Goal: Task Accomplishment & Management: Use online tool/utility

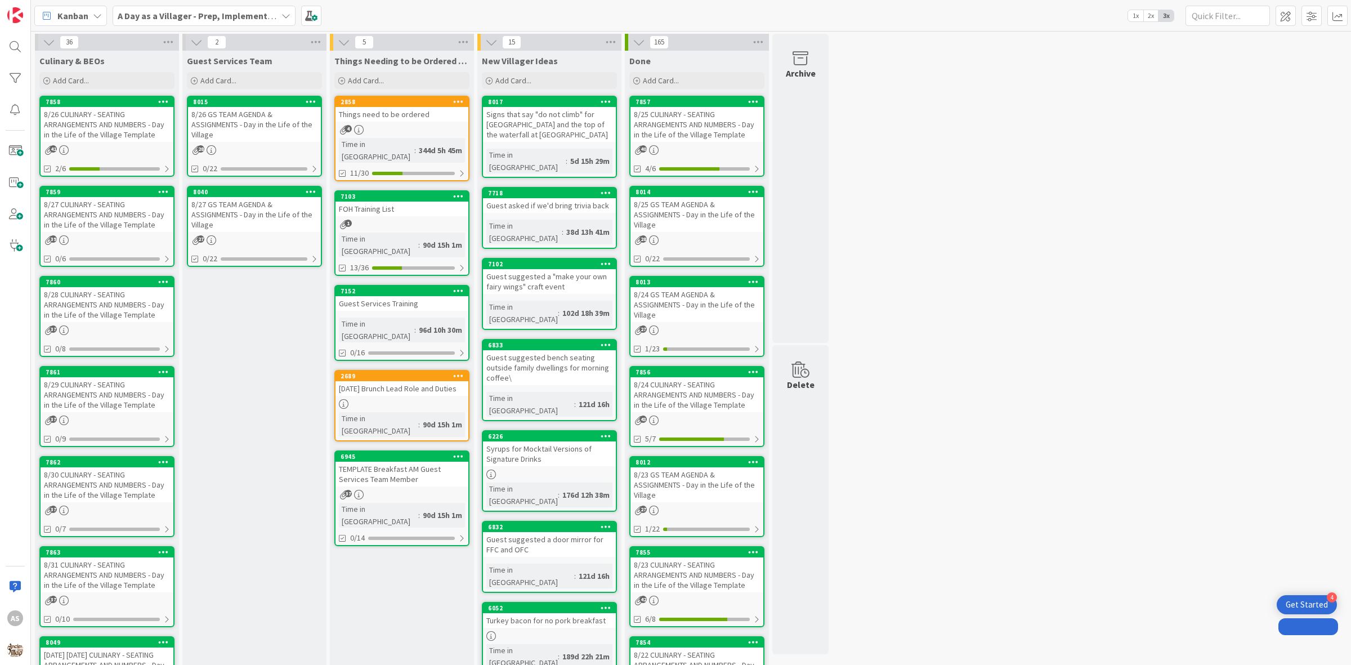
click at [401, 131] on div "4" at bounding box center [402, 130] width 133 height 10
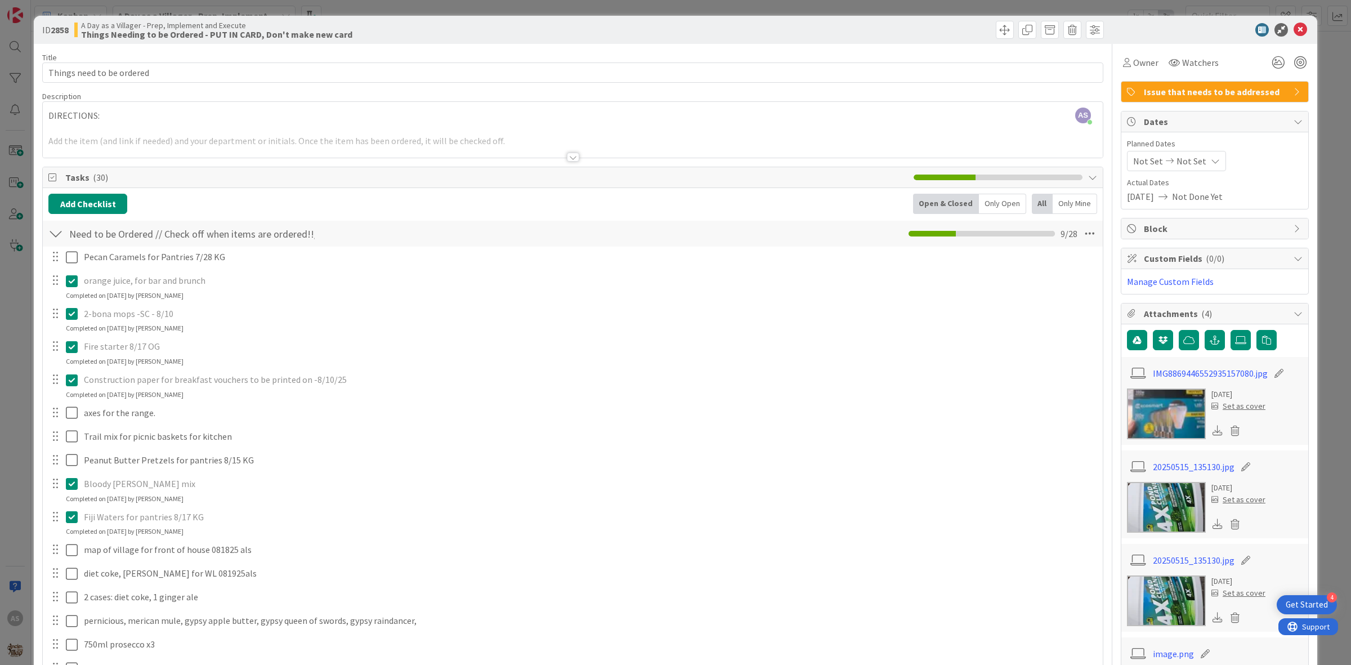
click at [69, 310] on icon at bounding box center [74, 314] width 17 height 14
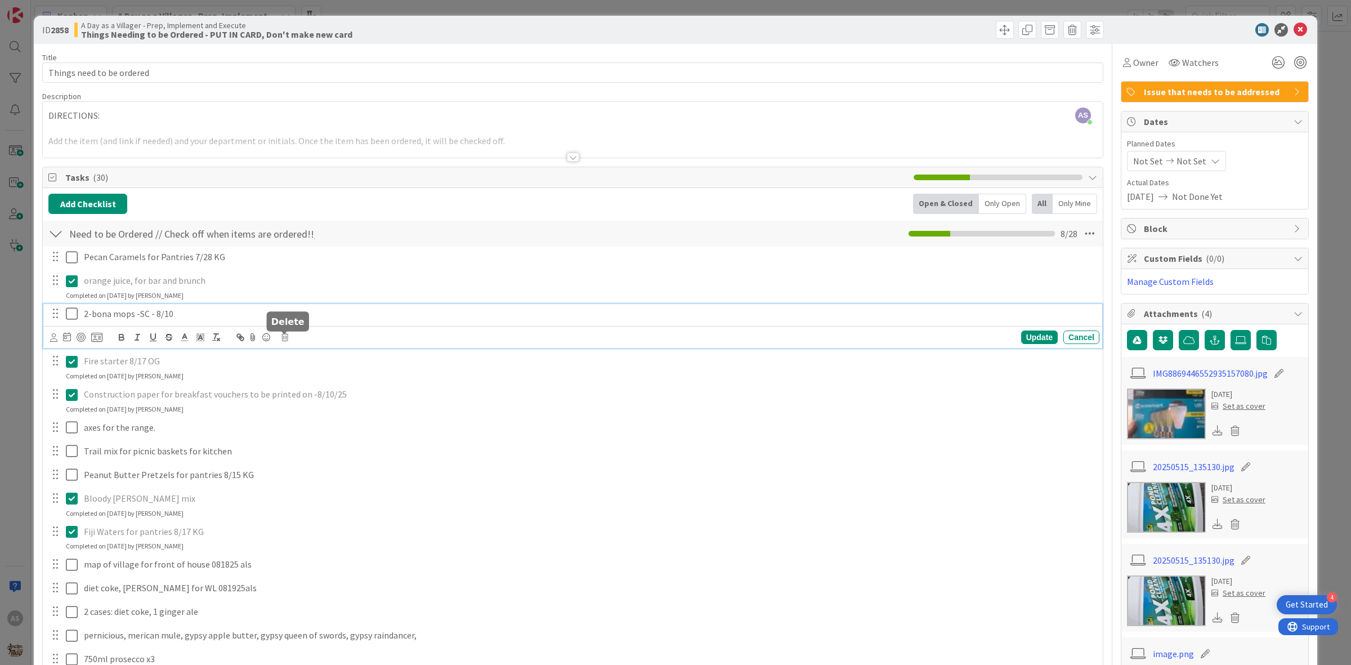
click at [285, 336] on icon at bounding box center [285, 337] width 7 height 8
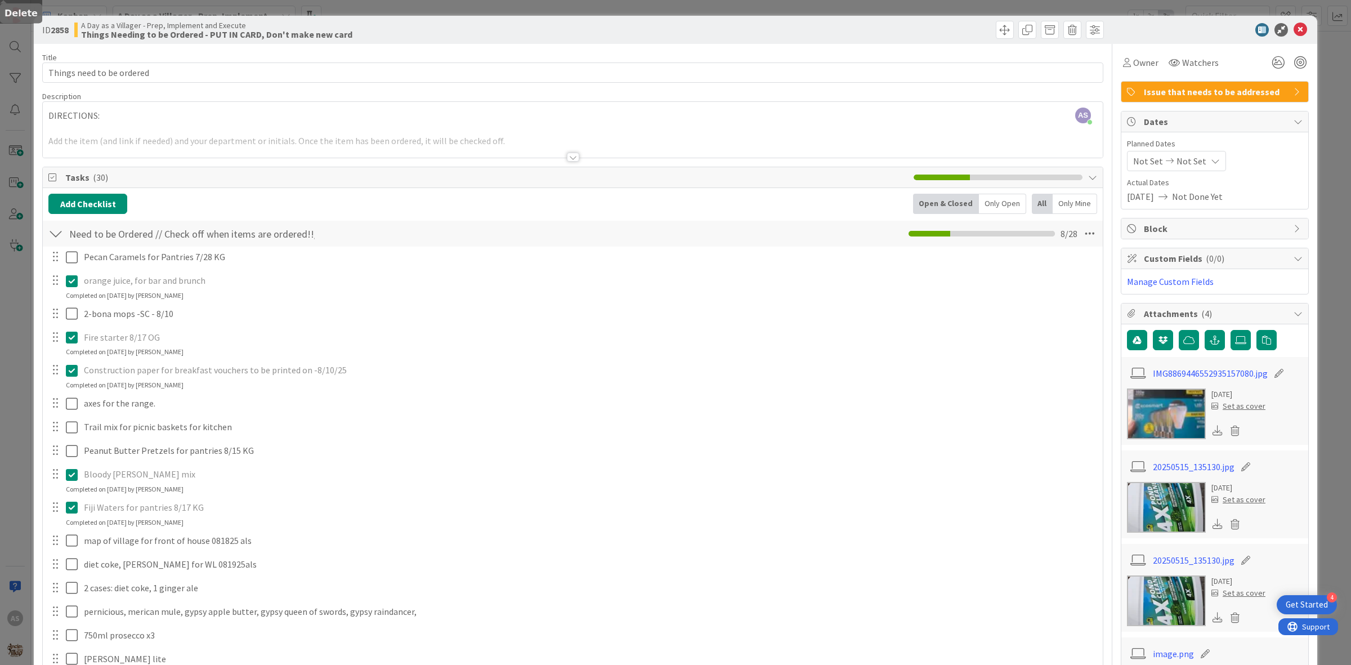
click at [305, 387] on div "Pecan Caramels for Pantries 7/28 KG Update Cancel orange juice, for bar and bru…" at bounding box center [572, 628] width 1049 height 762
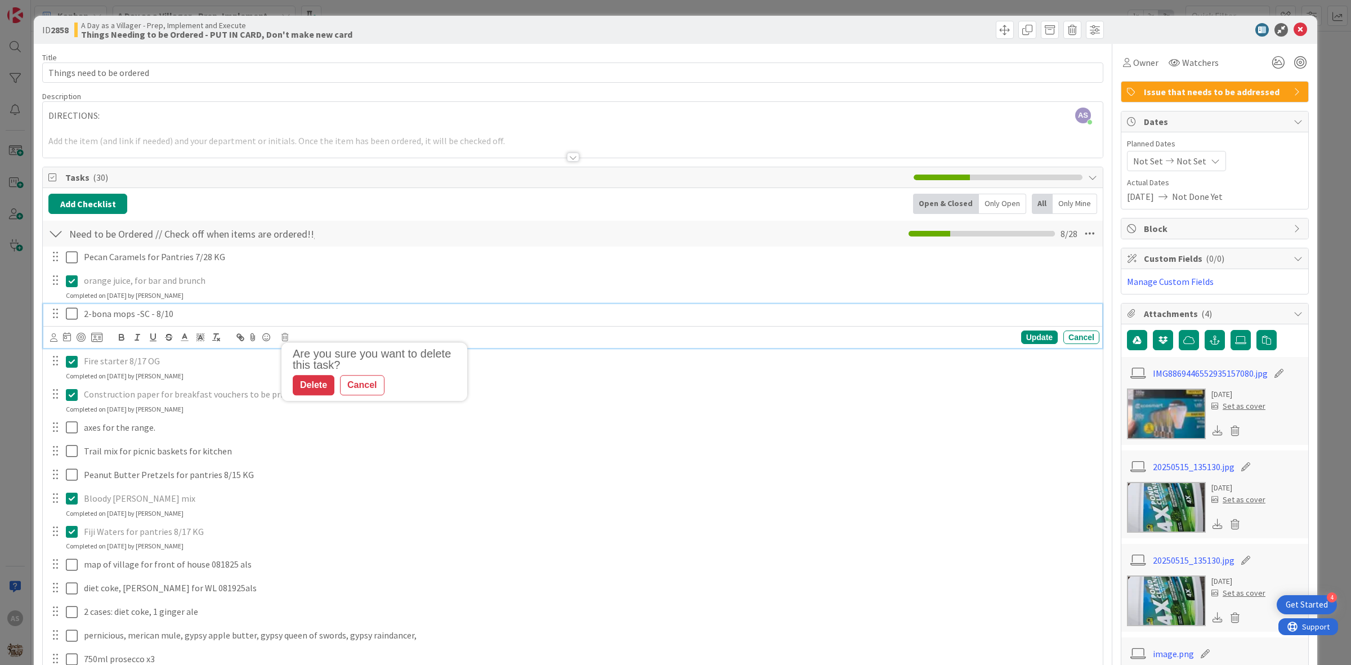
click at [121, 309] on p "2-bona mops -SC - 8/10" at bounding box center [589, 313] width 1011 height 13
click at [287, 336] on icon at bounding box center [285, 337] width 7 height 8
click at [309, 385] on div "Delete" at bounding box center [314, 386] width 42 height 20
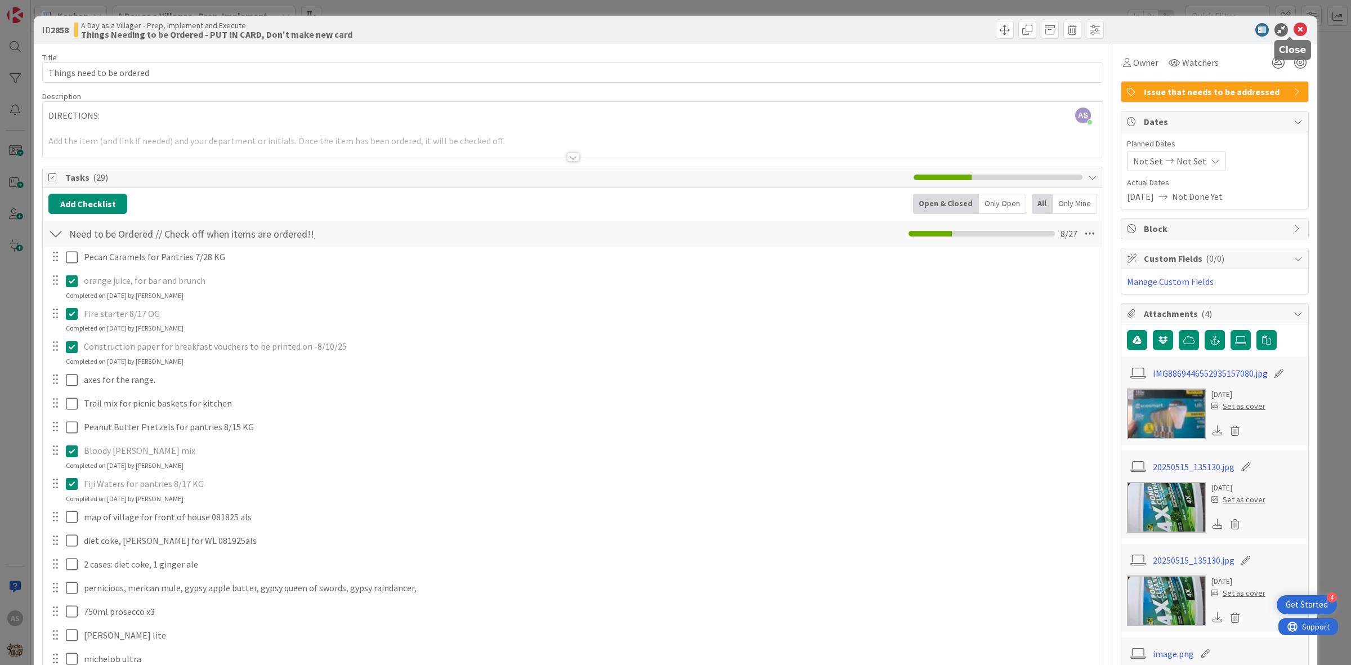
drag, startPoint x: 1288, startPoint y: 31, endPoint x: 1263, endPoint y: 27, distance: 25.6
click at [1294, 30] on icon at bounding box center [1301, 30] width 14 height 14
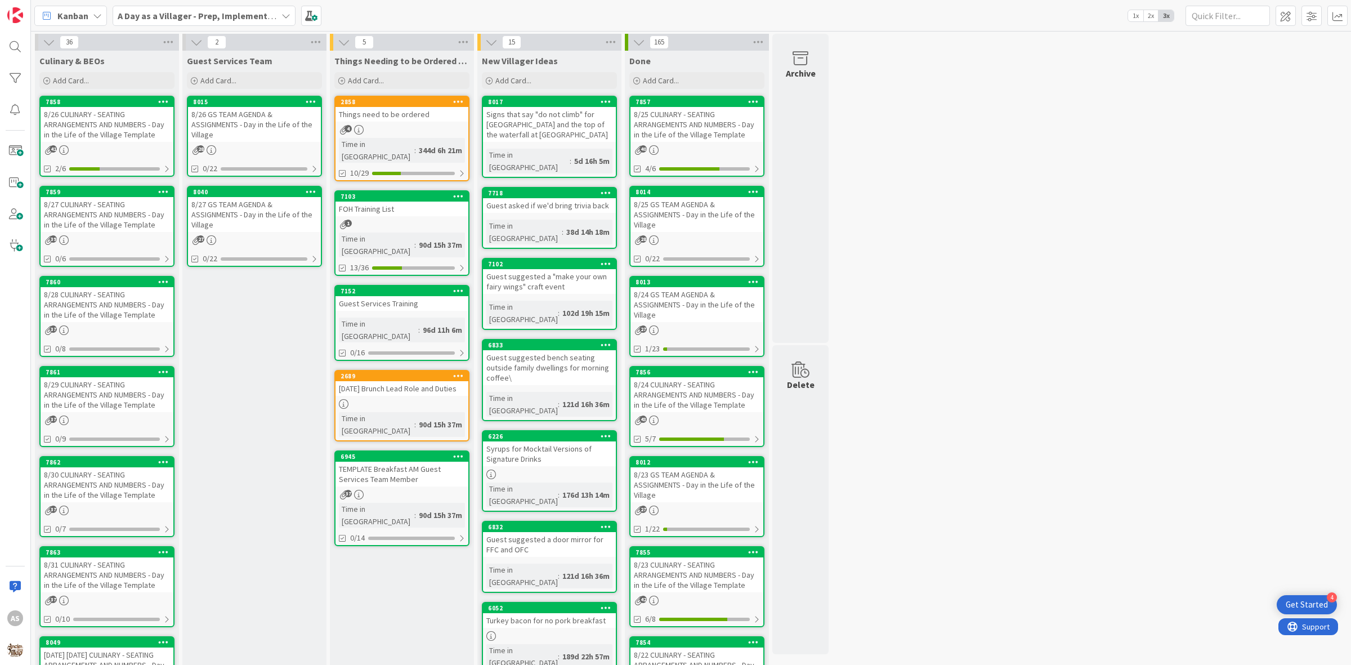
click at [108, 214] on div "8/27 CULINARY - SEATING ARRANGEMENTS AND NUMBERS - Day in the Life of the Villa…" at bounding box center [107, 214] width 133 height 35
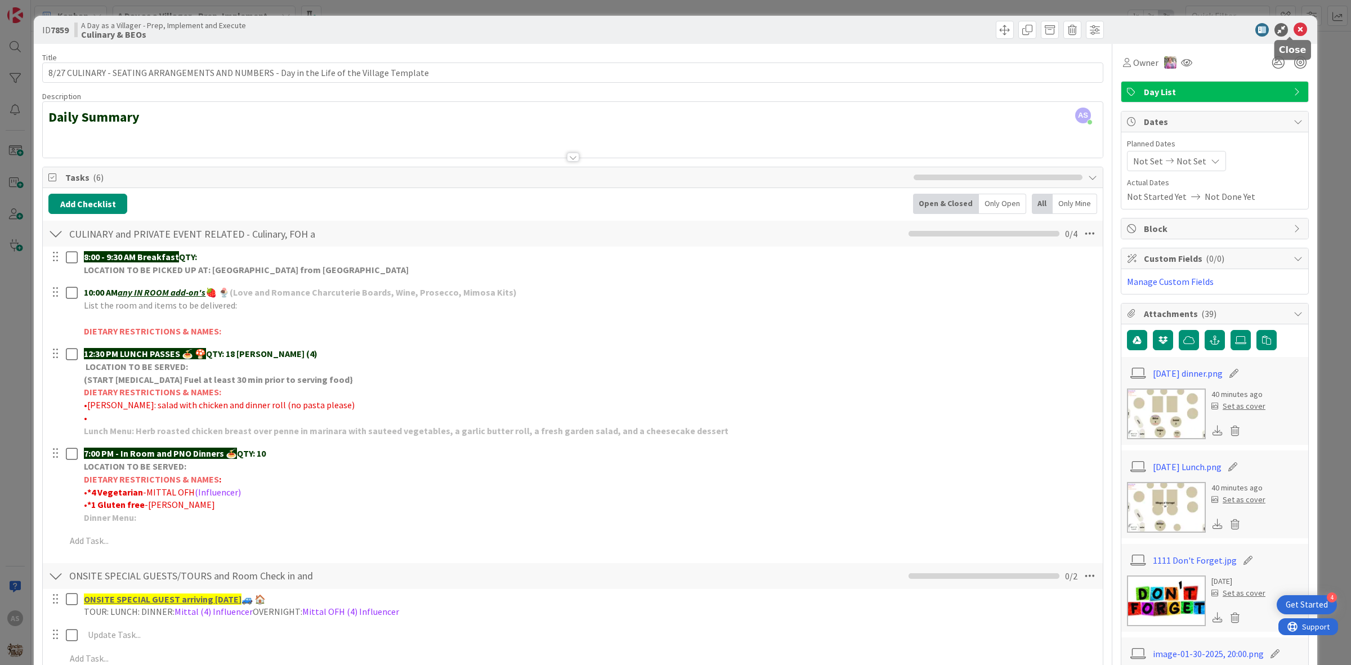
drag, startPoint x: 1290, startPoint y: 29, endPoint x: 1257, endPoint y: 18, distance: 34.0
click at [1294, 29] on icon at bounding box center [1301, 30] width 14 height 14
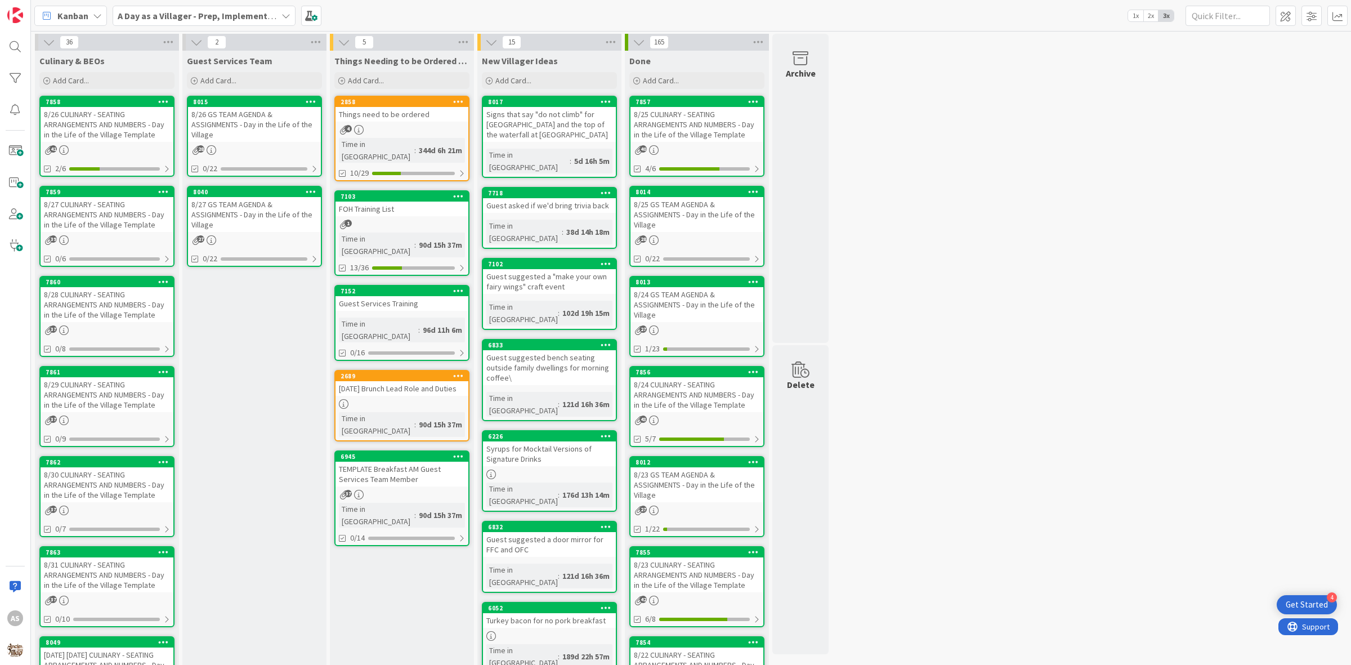
click at [145, 6] on div "A Day as a Villager - Prep, Implement and Execute" at bounding box center [204, 16] width 183 height 20
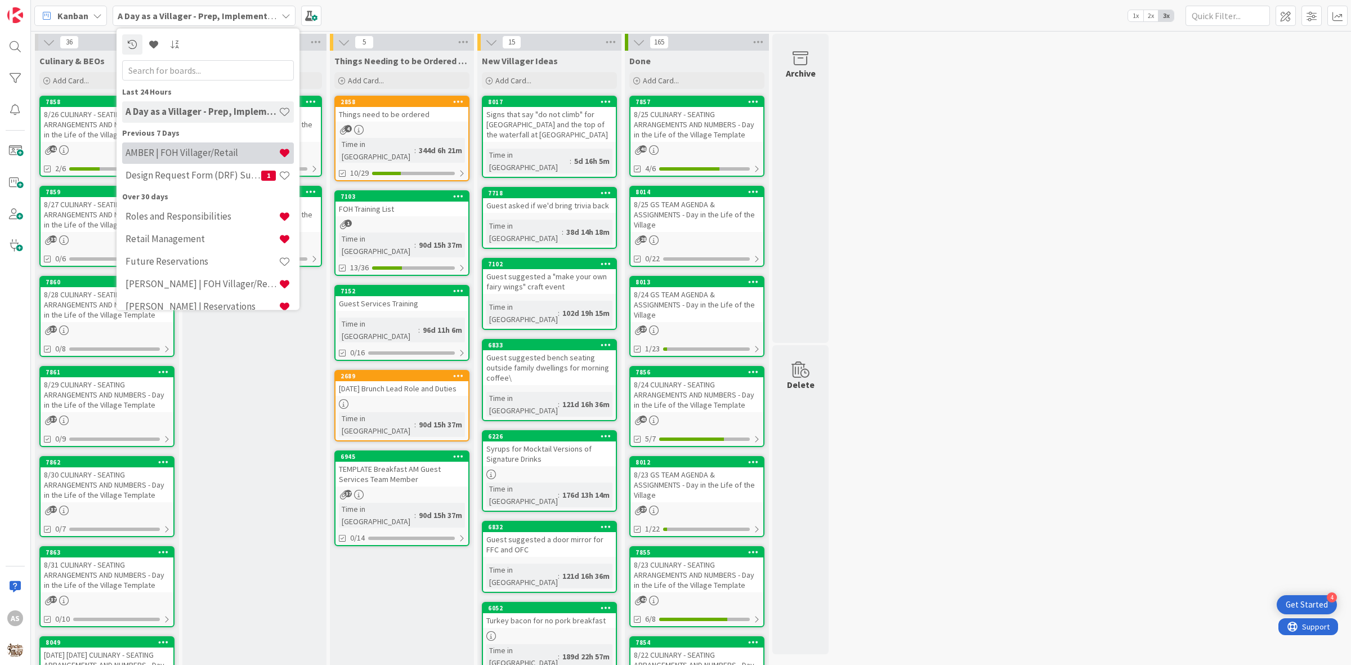
click at [164, 158] on h4 "AMBER | FOH Villager/Retail" at bounding box center [202, 152] width 153 height 11
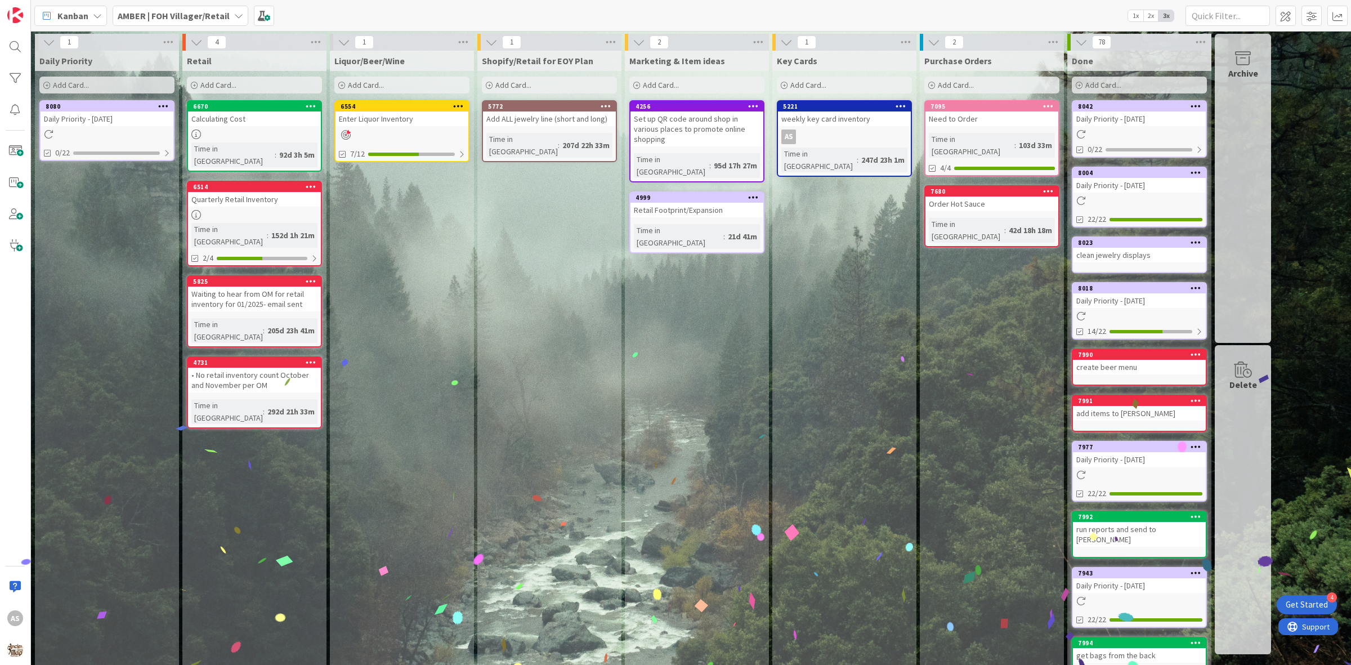
click at [132, 119] on div "Daily Priority - [DATE]" at bounding box center [107, 118] width 133 height 15
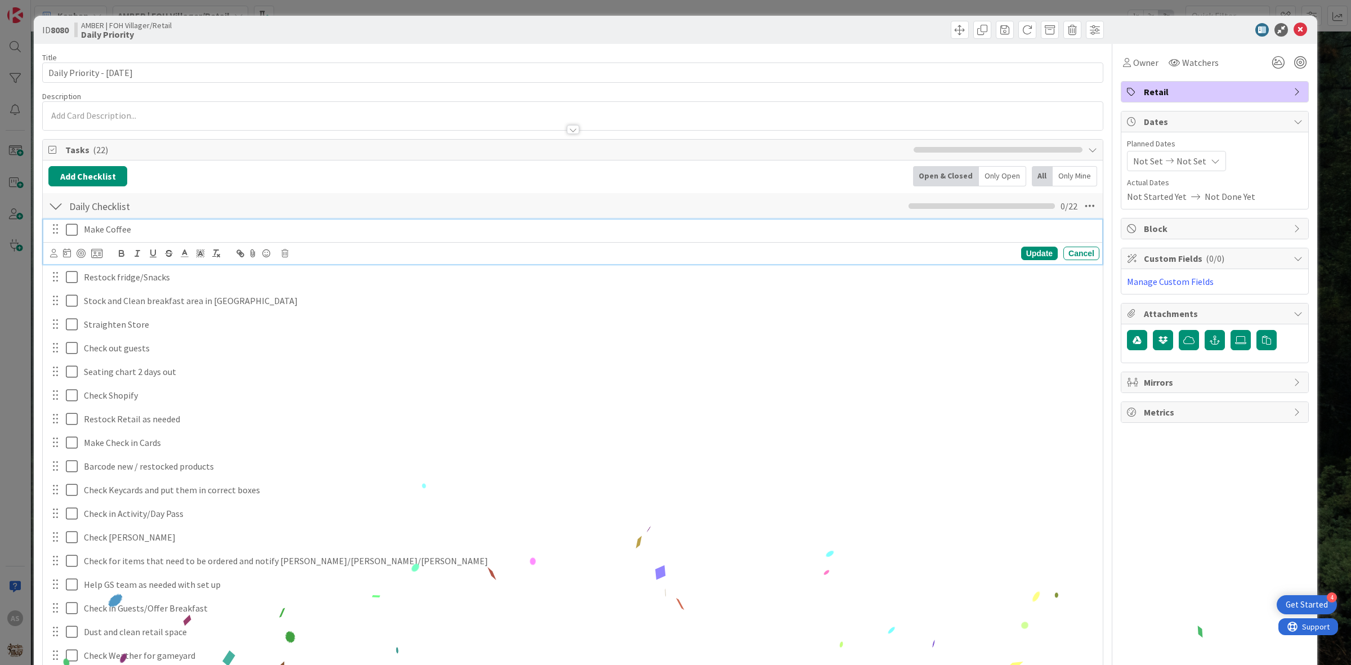
click at [70, 226] on icon at bounding box center [74, 230] width 17 height 14
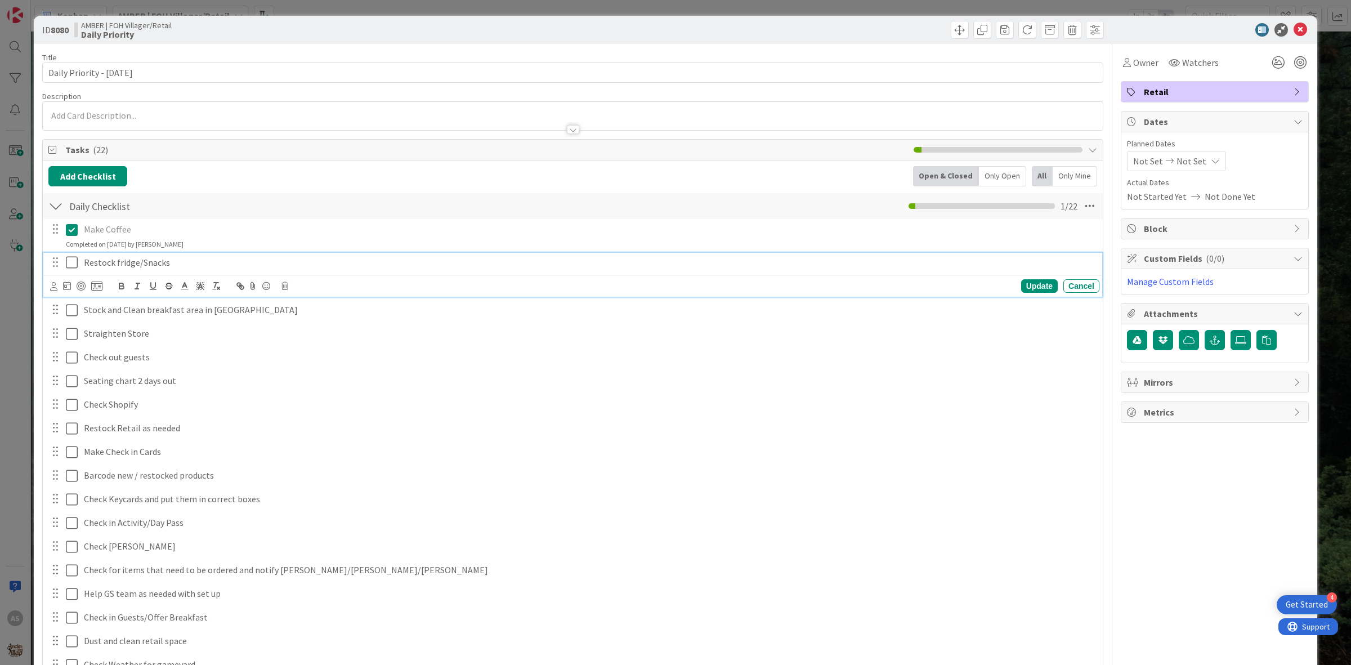
click at [66, 264] on icon at bounding box center [74, 263] width 17 height 14
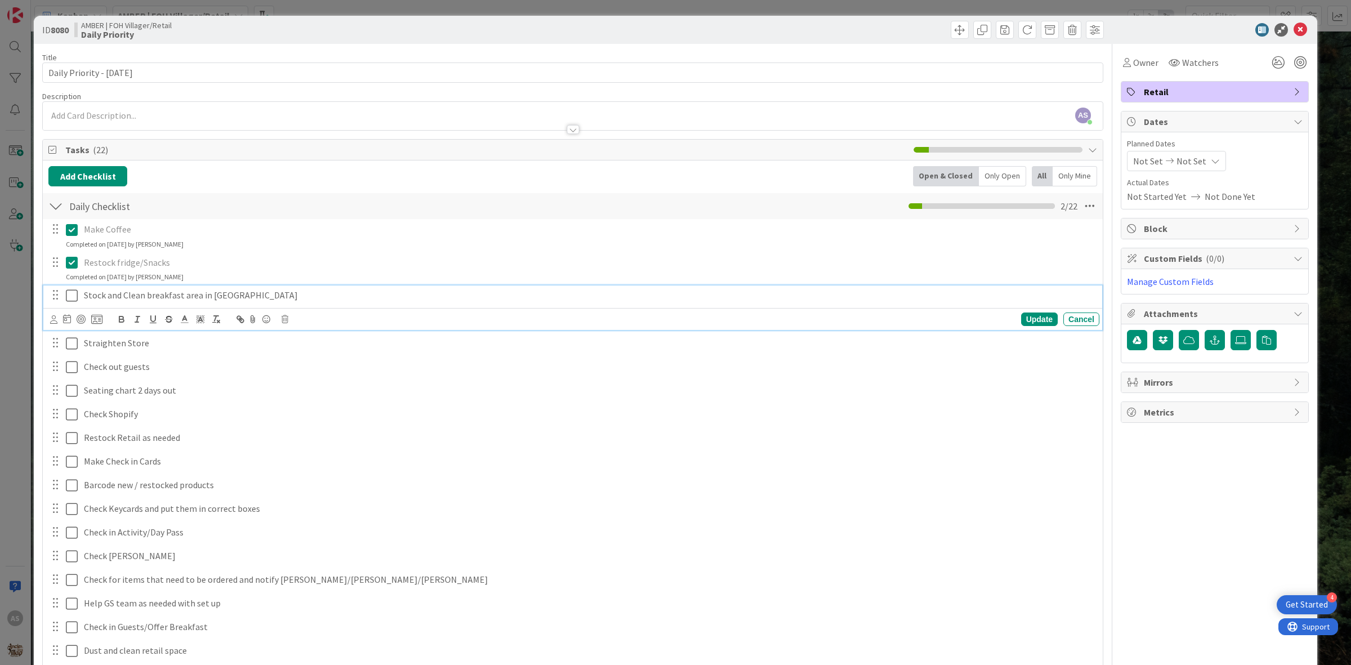
click at [69, 296] on icon at bounding box center [74, 296] width 17 height 14
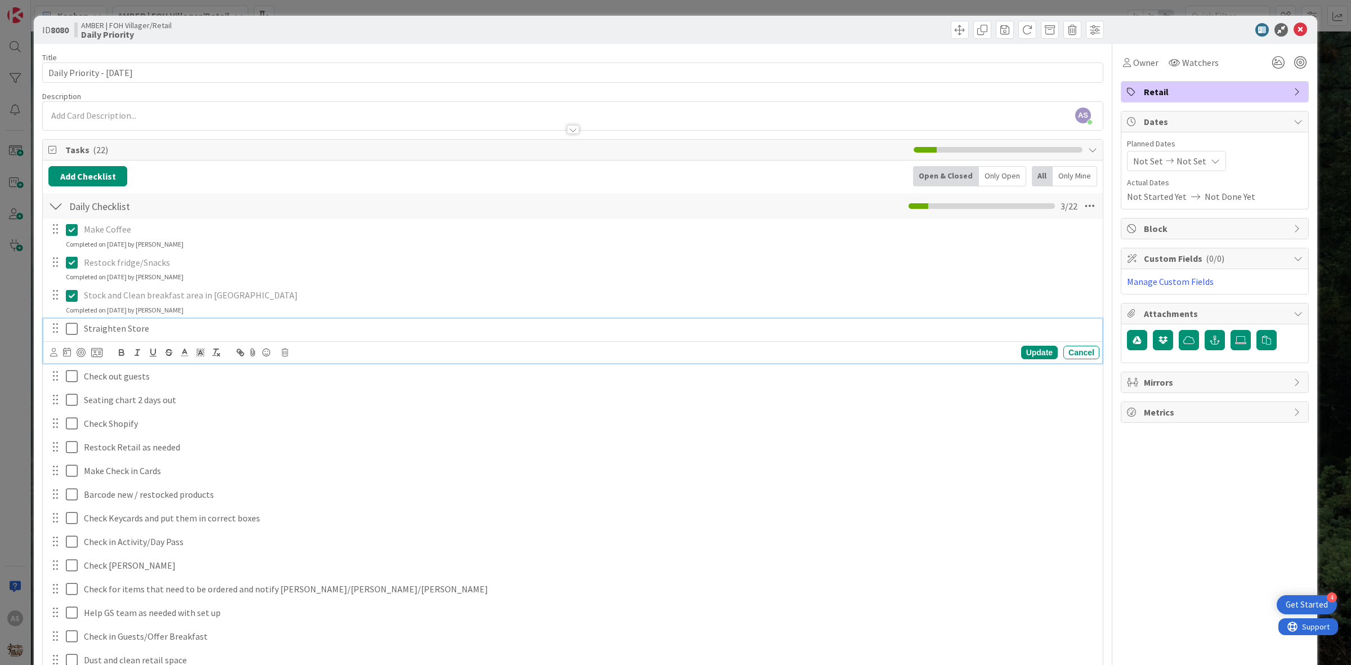
click at [66, 333] on icon at bounding box center [74, 329] width 17 height 14
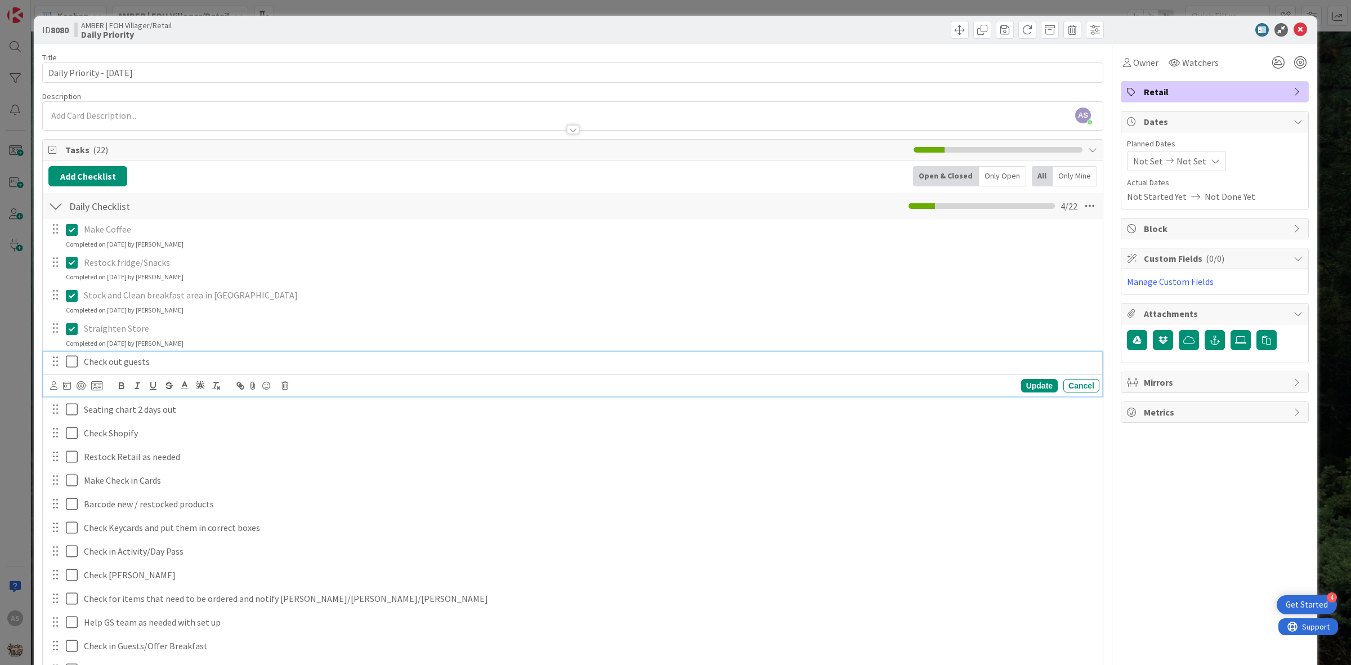
click at [72, 367] on icon at bounding box center [74, 362] width 17 height 14
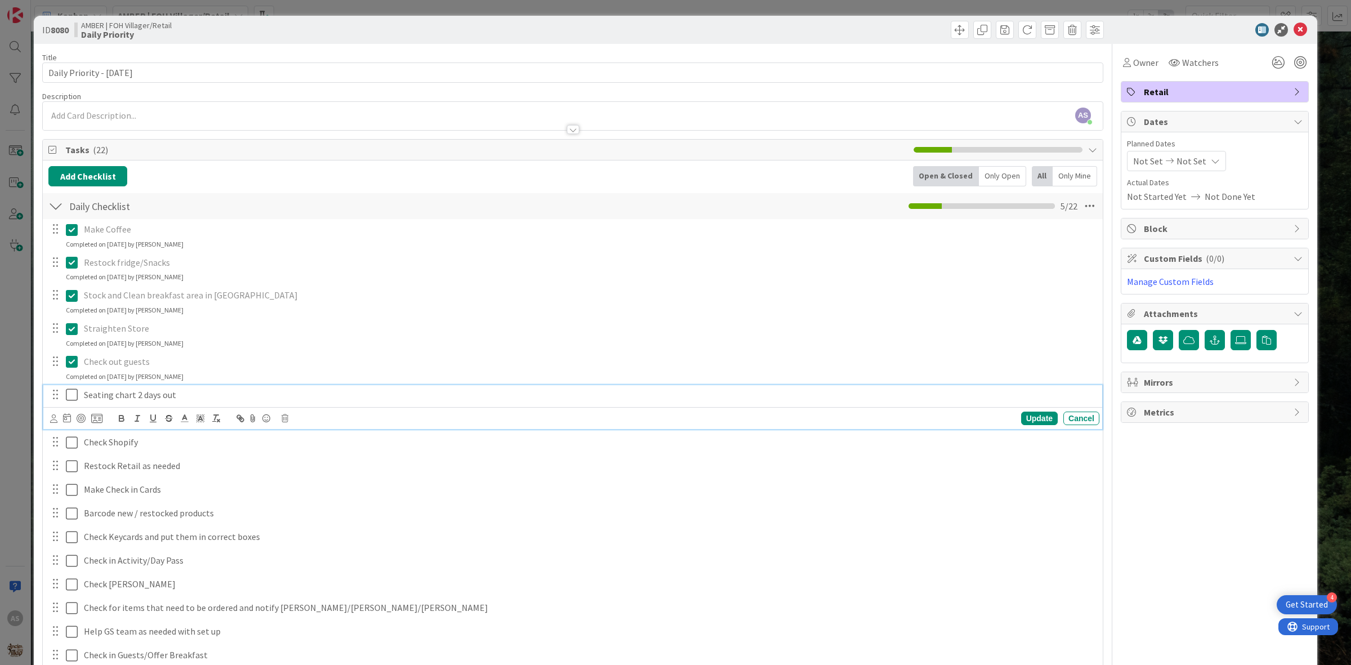
click at [69, 392] on icon at bounding box center [74, 395] width 17 height 14
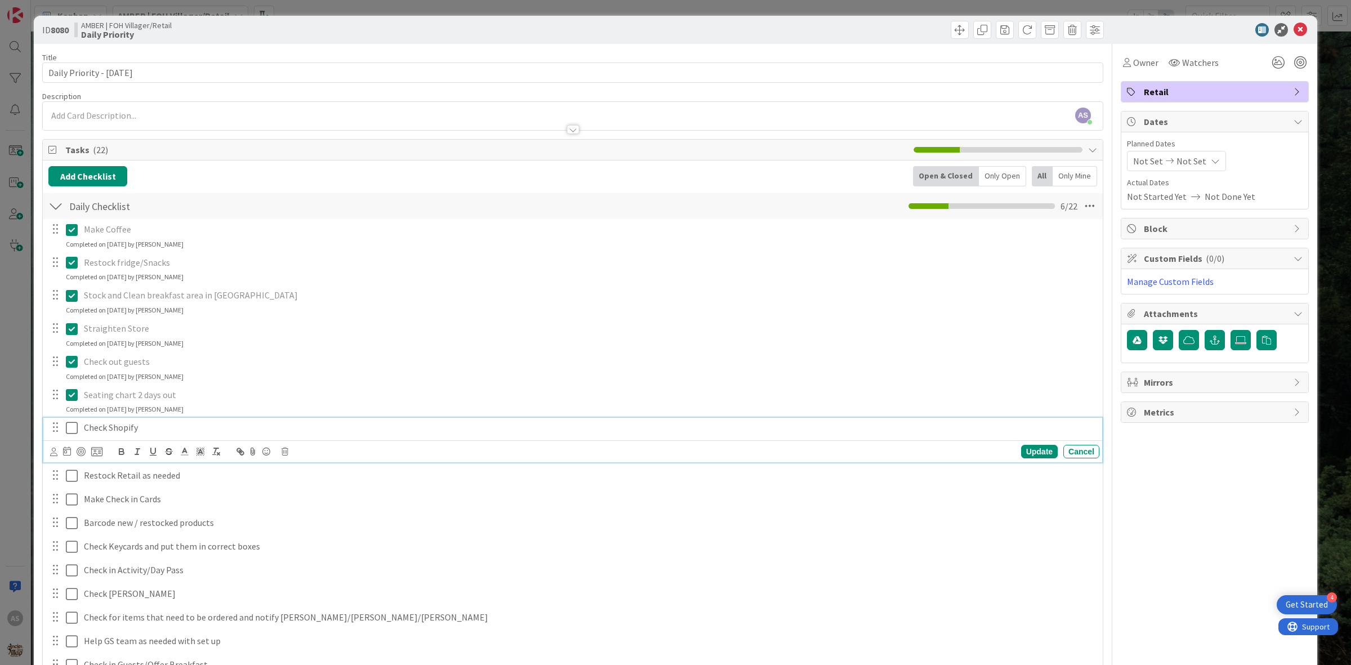
click at [69, 431] on icon at bounding box center [74, 428] width 17 height 14
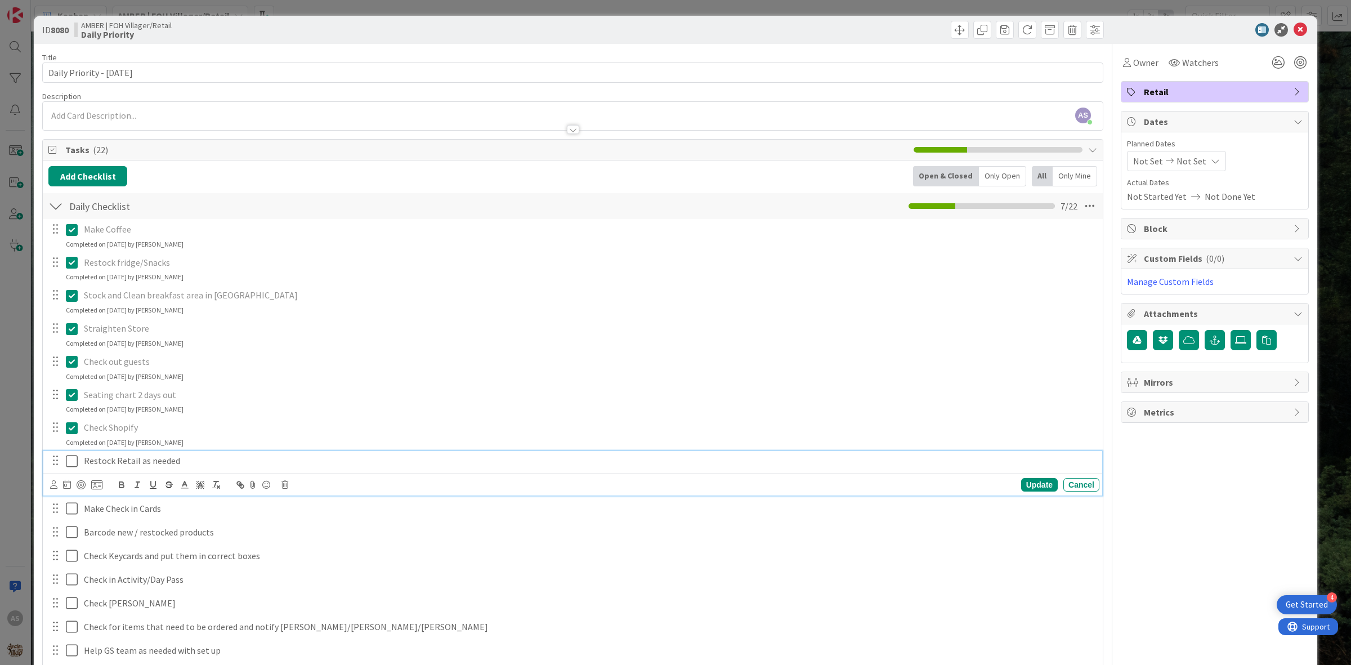
click at [71, 457] on icon at bounding box center [74, 461] width 17 height 14
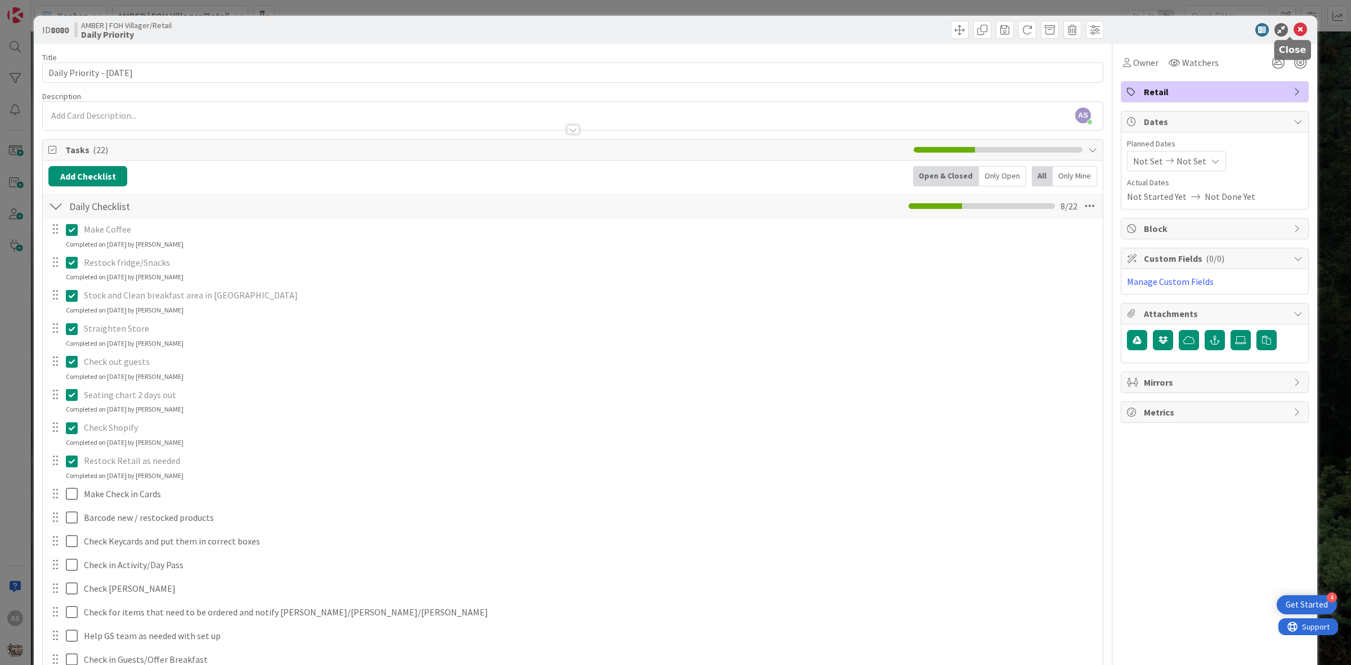
click at [1296, 26] on icon at bounding box center [1301, 30] width 14 height 14
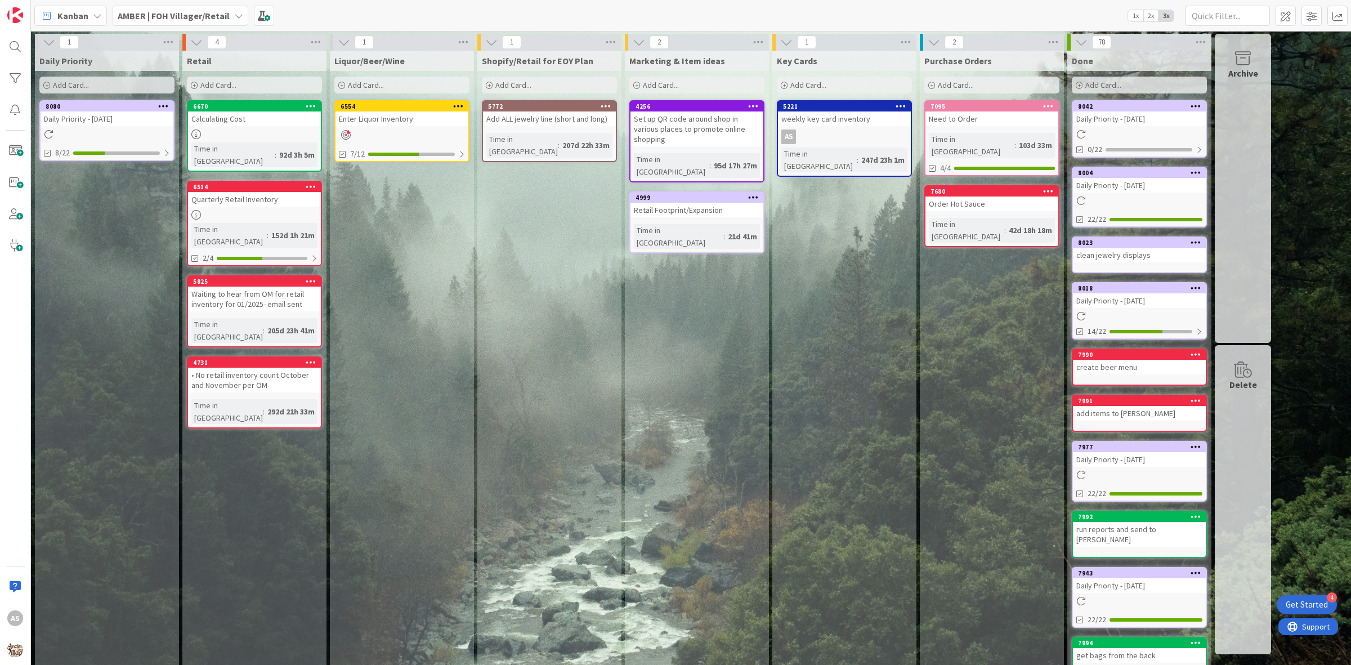
click at [93, 124] on div "Daily Priority - [DATE]" at bounding box center [107, 118] width 133 height 15
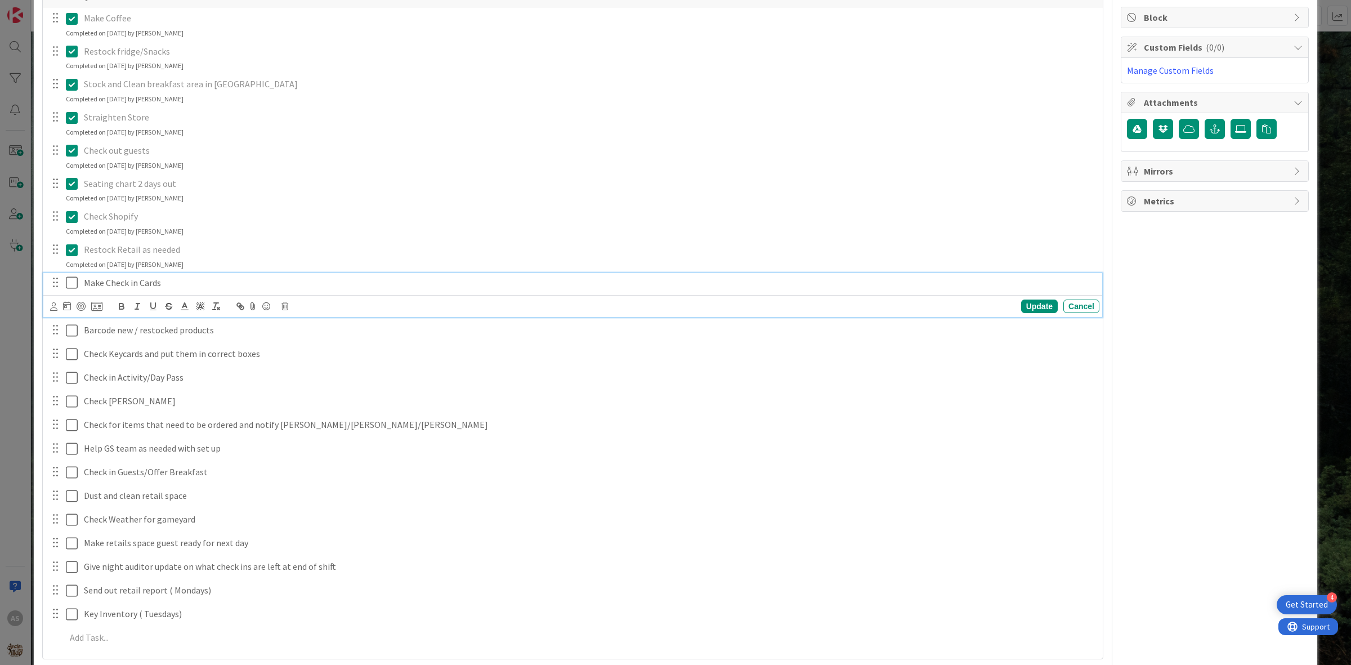
click at [73, 284] on icon at bounding box center [74, 283] width 17 height 14
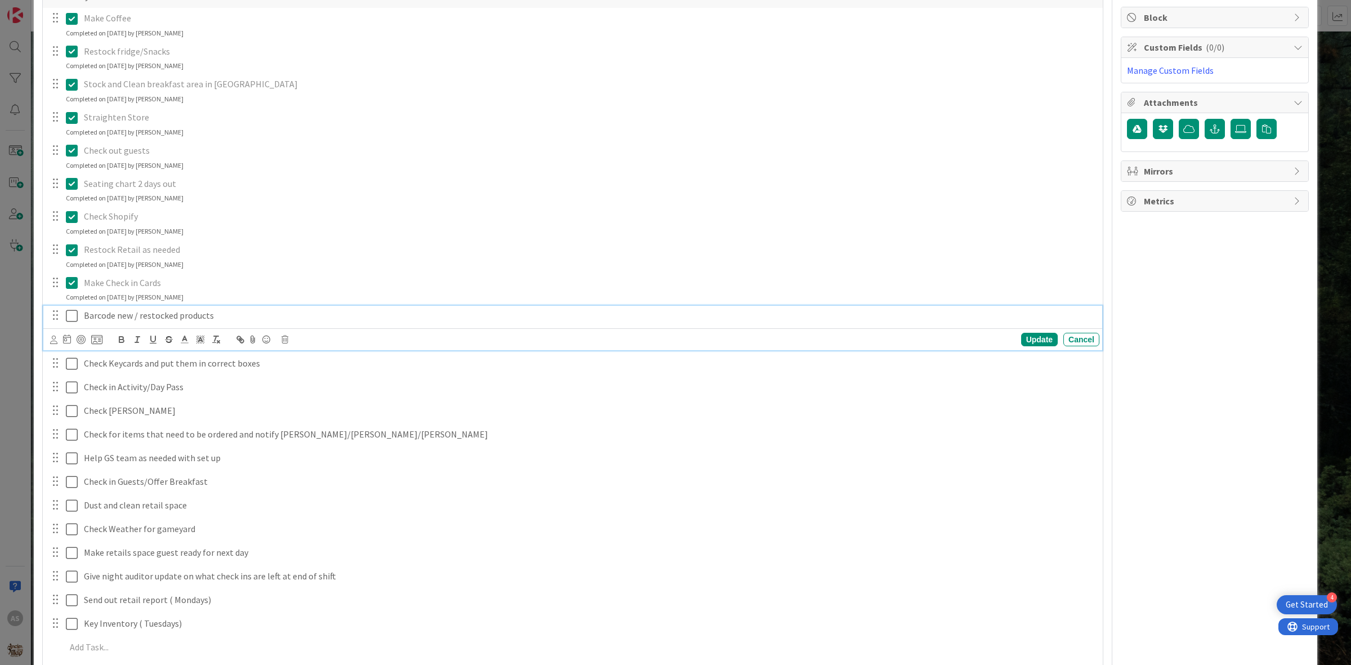
click at [70, 316] on icon at bounding box center [74, 316] width 17 height 14
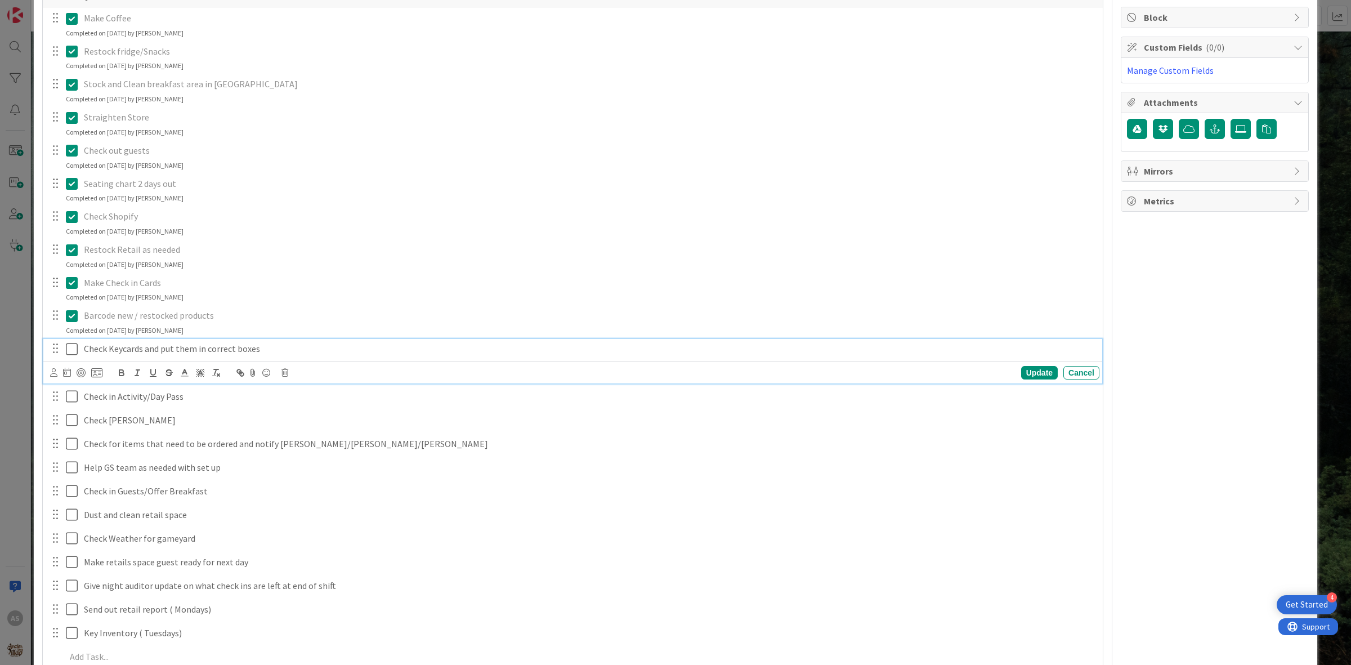
click at [66, 348] on icon at bounding box center [74, 349] width 17 height 14
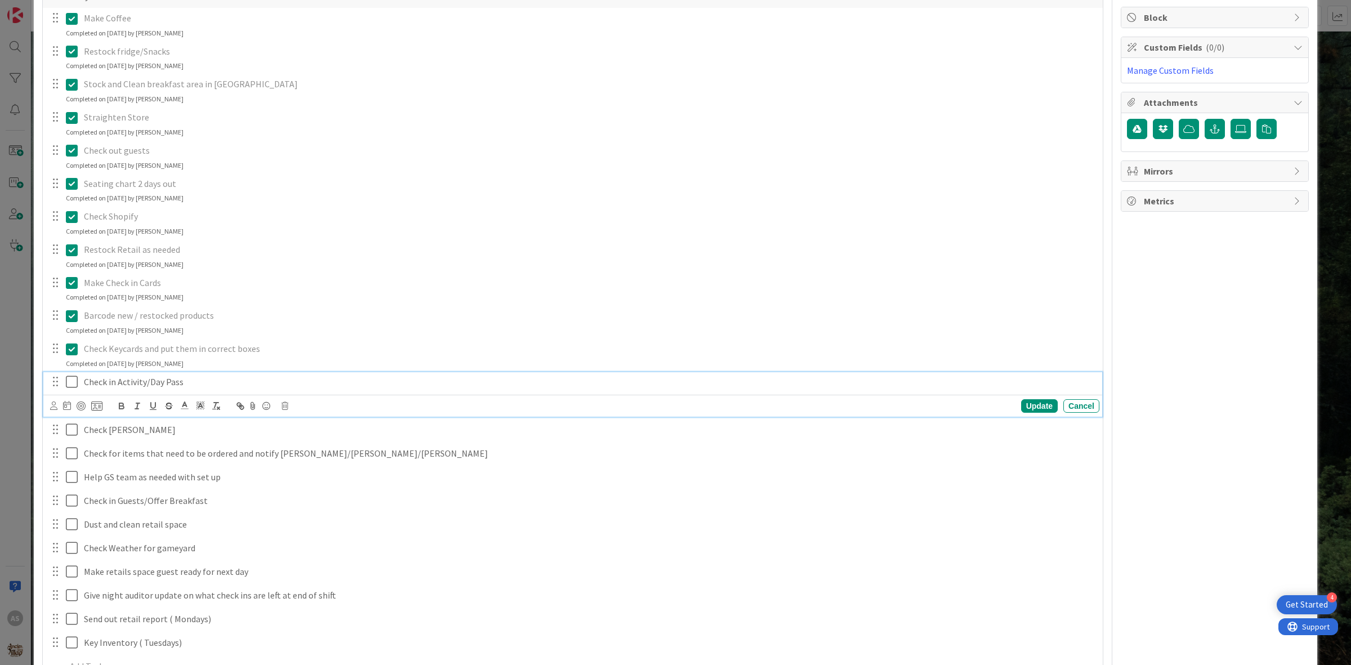
click at [73, 385] on icon at bounding box center [74, 382] width 17 height 14
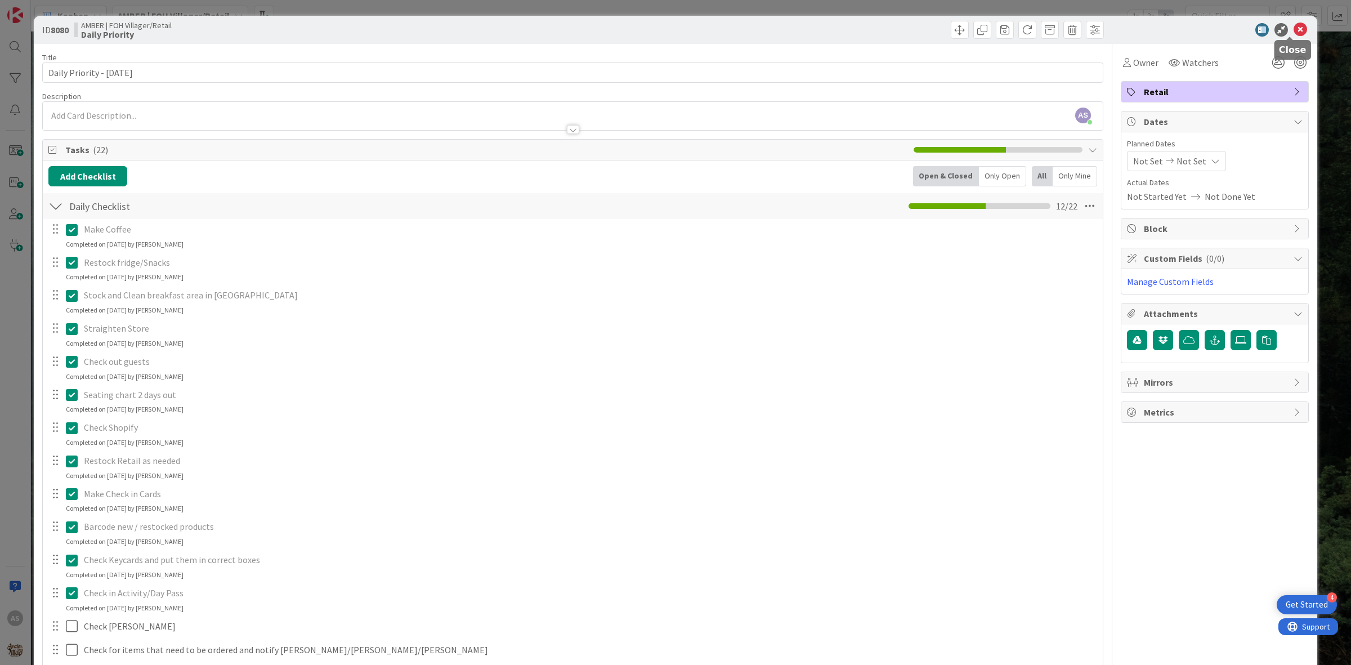
click at [1294, 32] on icon at bounding box center [1301, 30] width 14 height 14
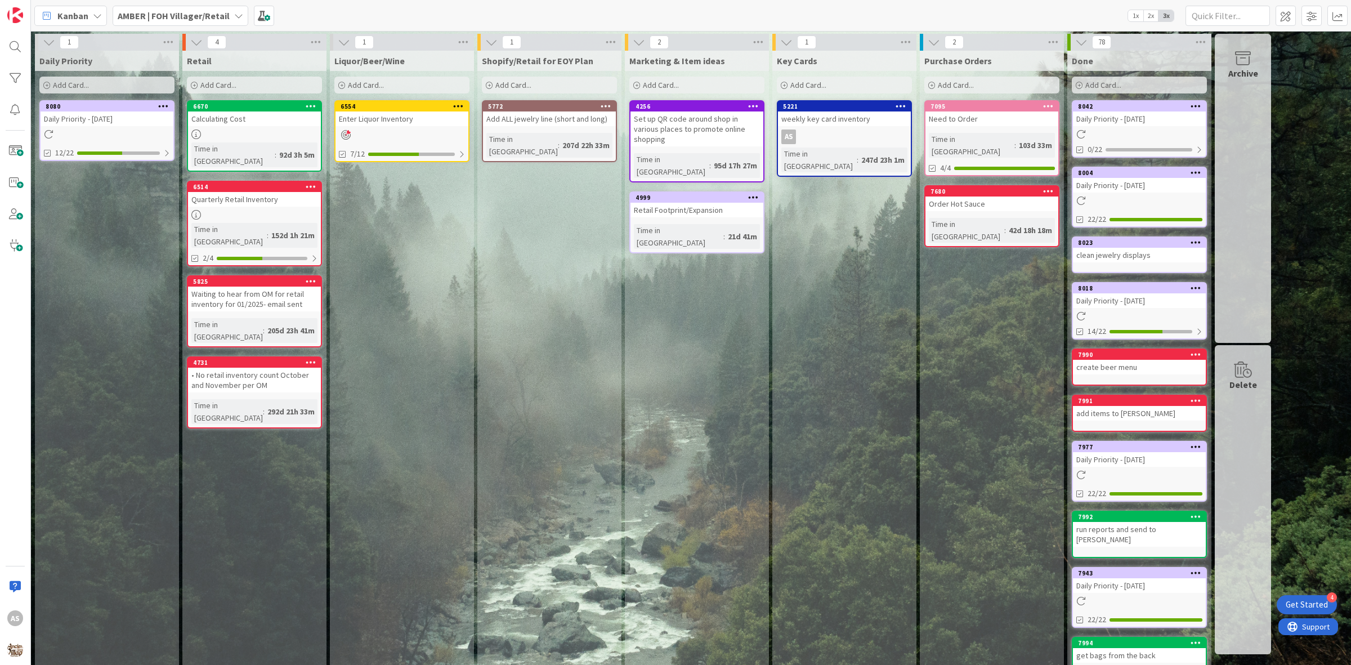
click at [74, 140] on link "8080 Daily Priority - [DATE] 12/22" at bounding box center [106, 130] width 135 height 61
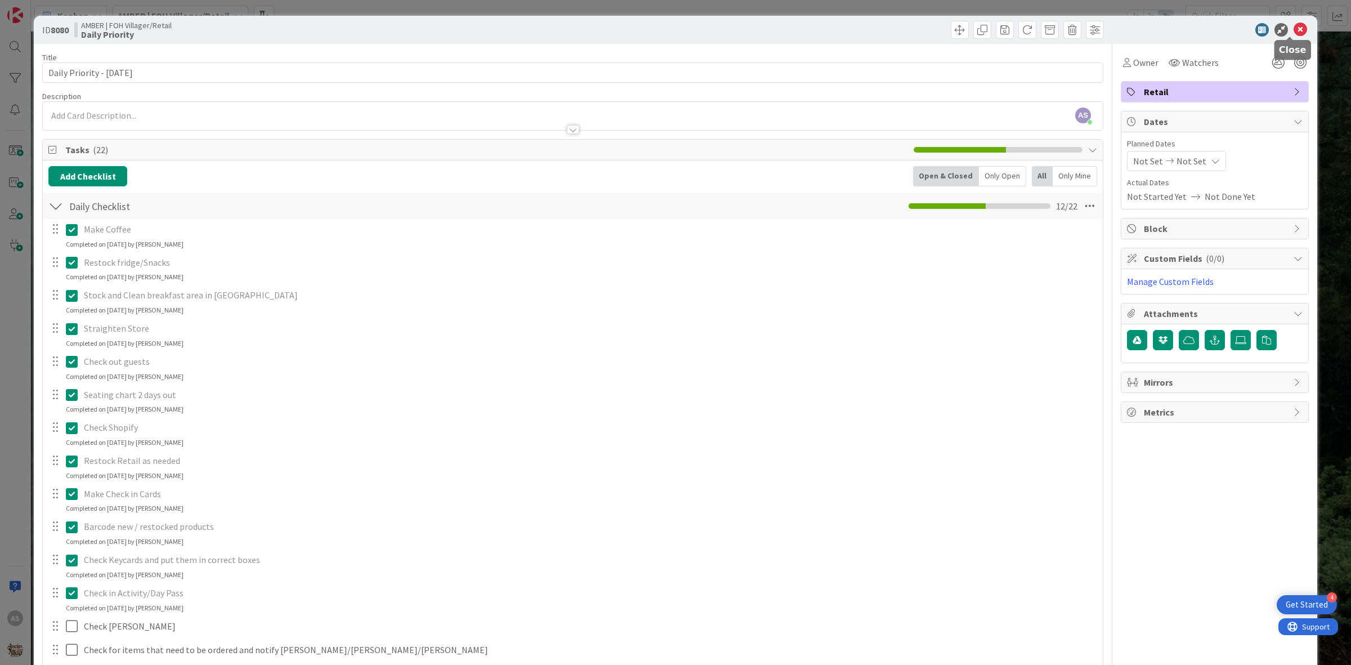
click at [1296, 34] on icon at bounding box center [1301, 30] width 14 height 14
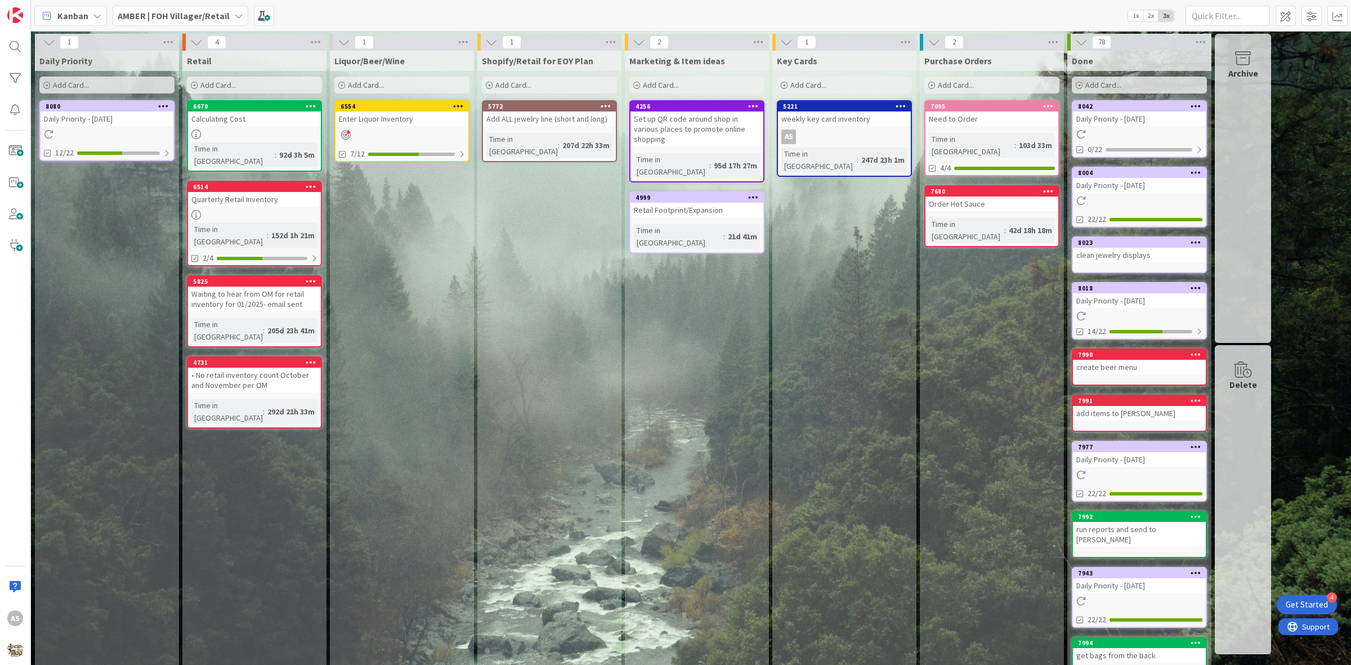
click at [777, 484] on div "Key Cards Add Card... 5221 weekly key card inventory AS Time in [GEOGRAPHIC_DAT…" at bounding box center [845, 380] width 144 height 659
click at [211, 12] on b "AMBER | FOH Villager/Retail" at bounding box center [174, 15] width 112 height 11
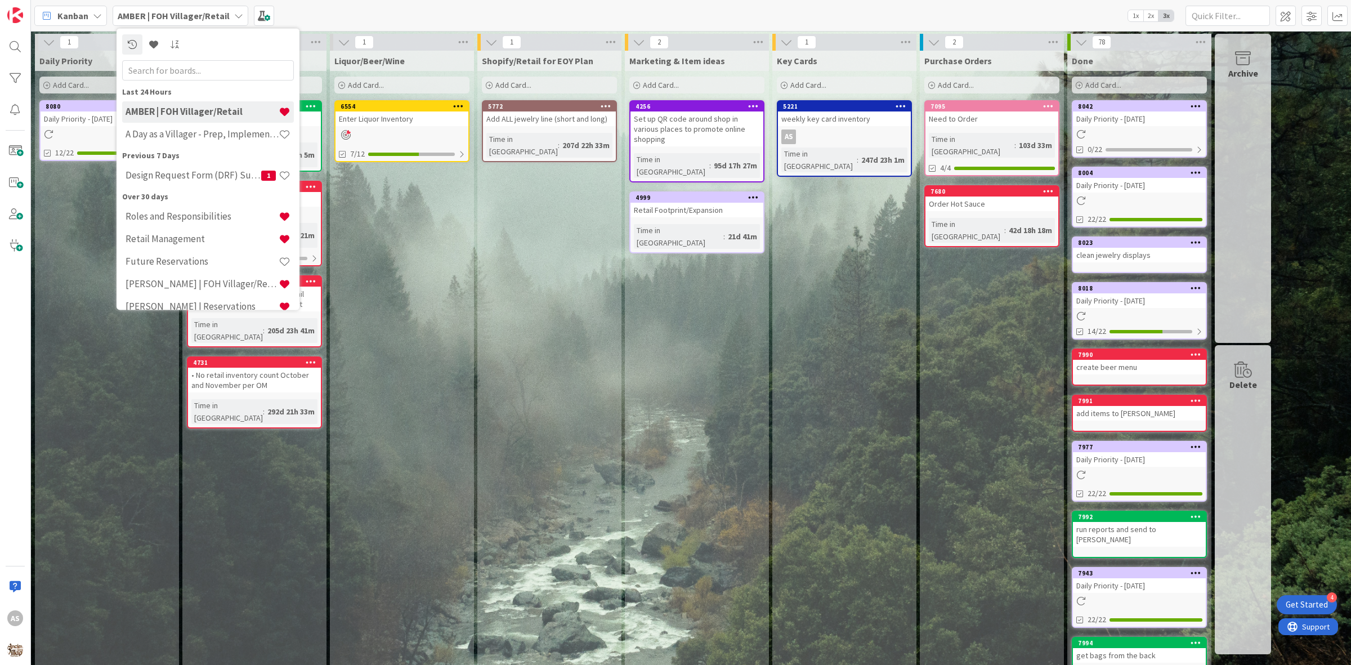
click at [210, 167] on div "Design Request Form (DRF) Submittals 1" at bounding box center [208, 174] width 172 height 21
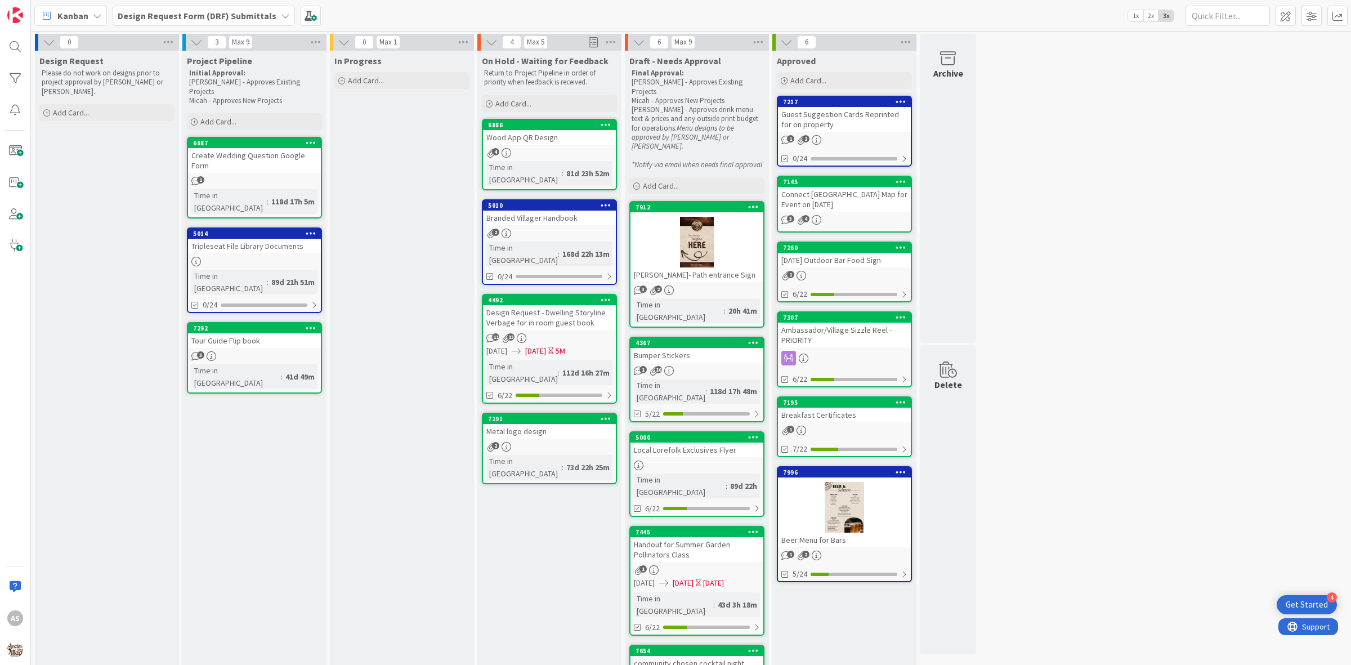
click at [846, 505] on div at bounding box center [844, 507] width 133 height 51
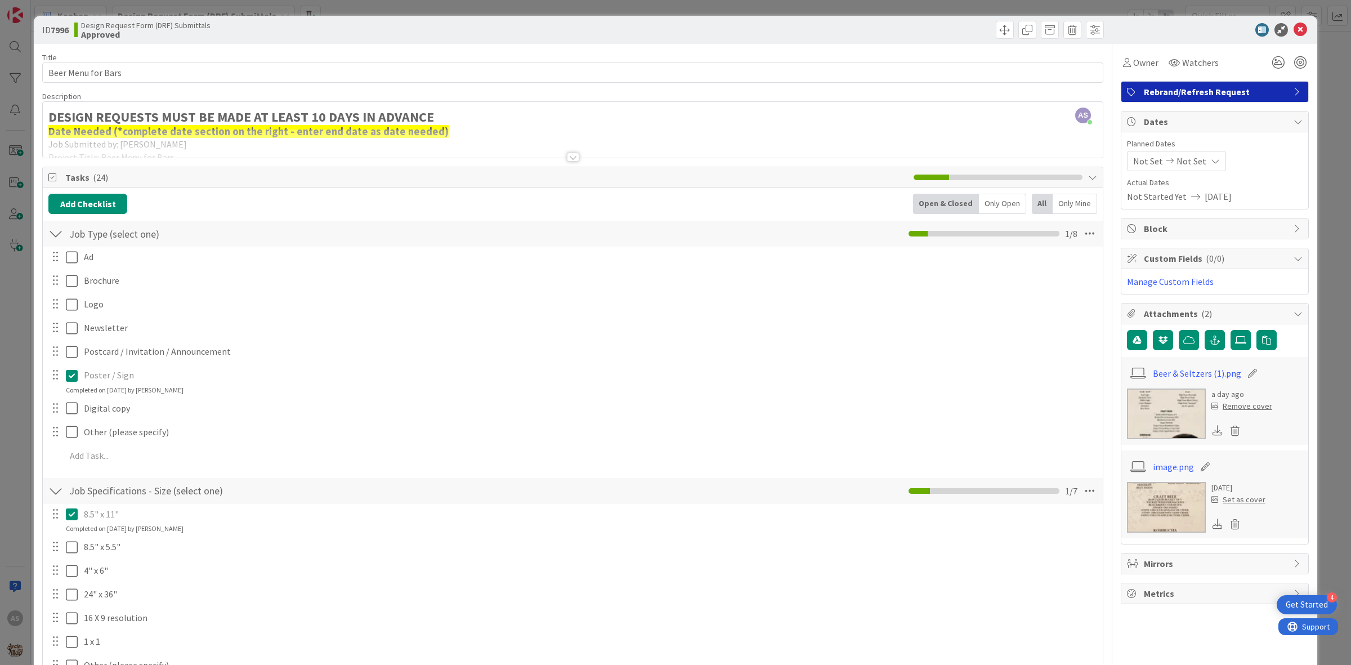
click at [1164, 401] on img at bounding box center [1166, 414] width 79 height 51
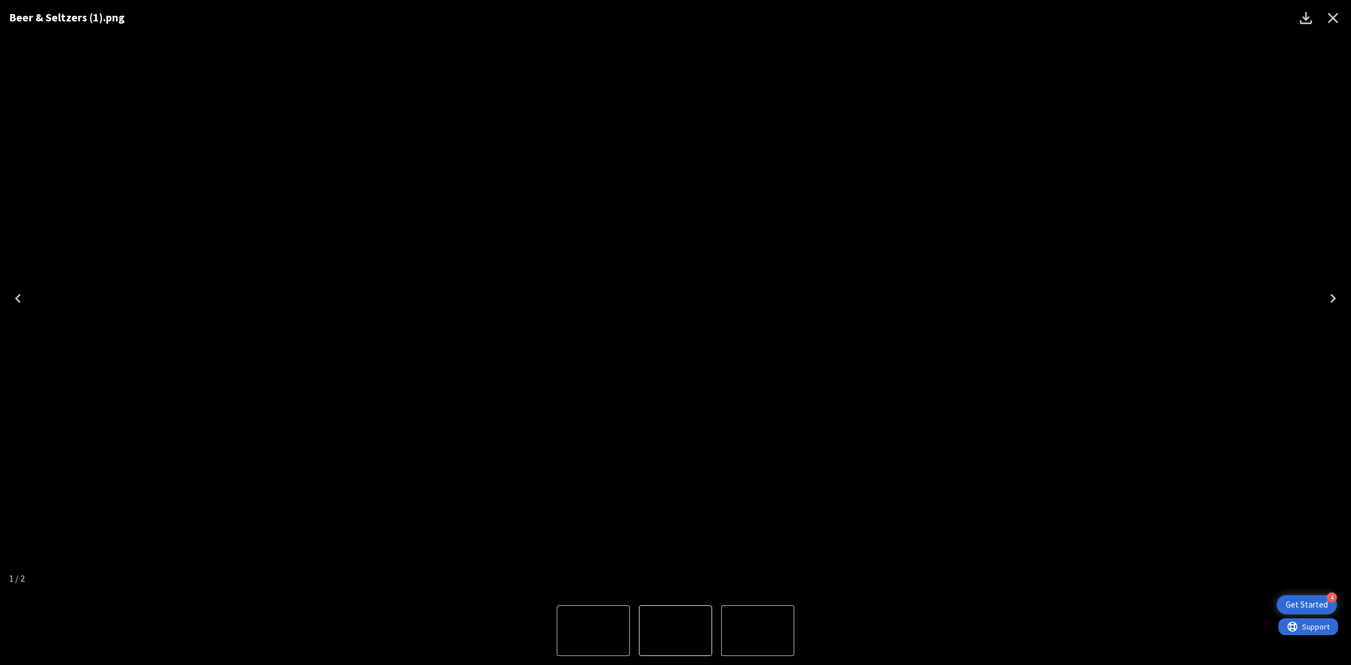
click at [1339, 305] on icon "Next" at bounding box center [1333, 298] width 18 height 18
click at [1338, 306] on icon "Next" at bounding box center [1333, 298] width 18 height 18
click at [594, 631] on img "2 of 2" at bounding box center [594, 631] width 0 height 0
click at [594, 631] on img "1 of 2" at bounding box center [594, 631] width 0 height 0
click at [1304, 17] on icon "Download" at bounding box center [1306, 18] width 12 height 12
